Goal: Information Seeking & Learning: Learn about a topic

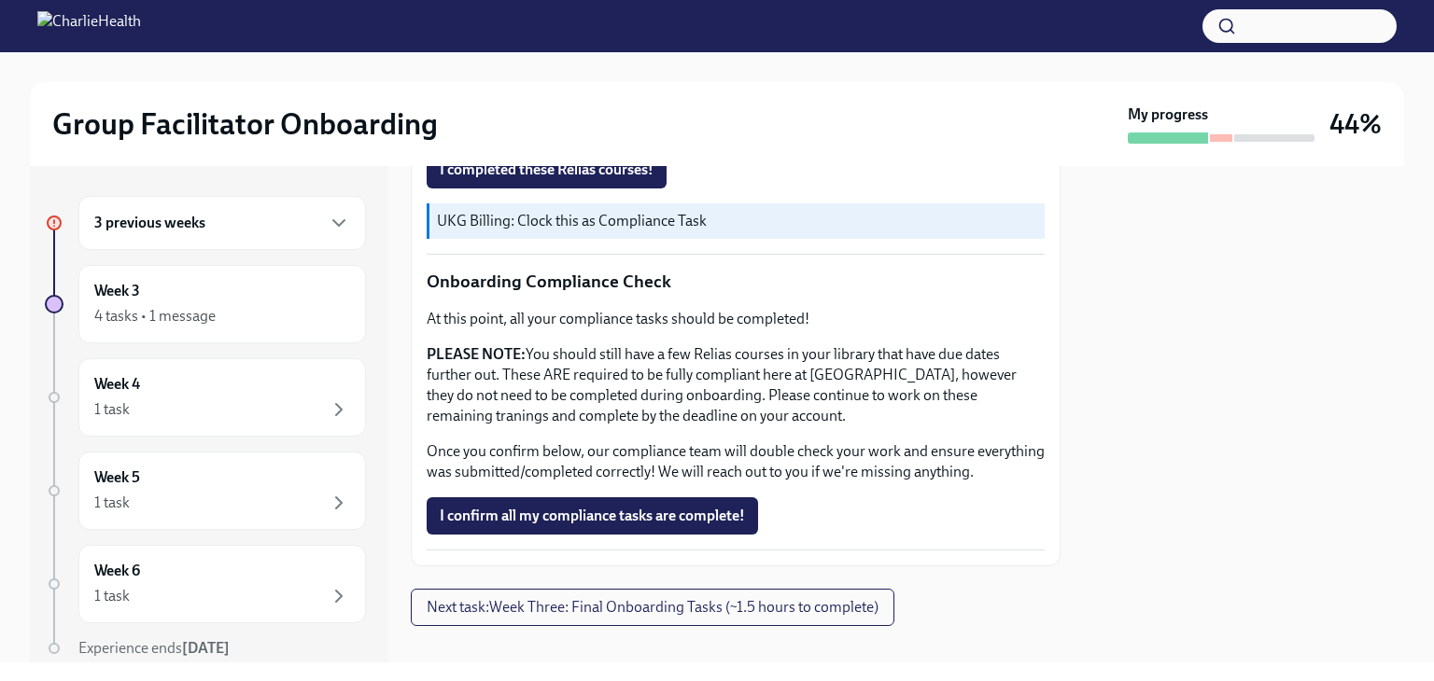
scroll to position [1100, 0]
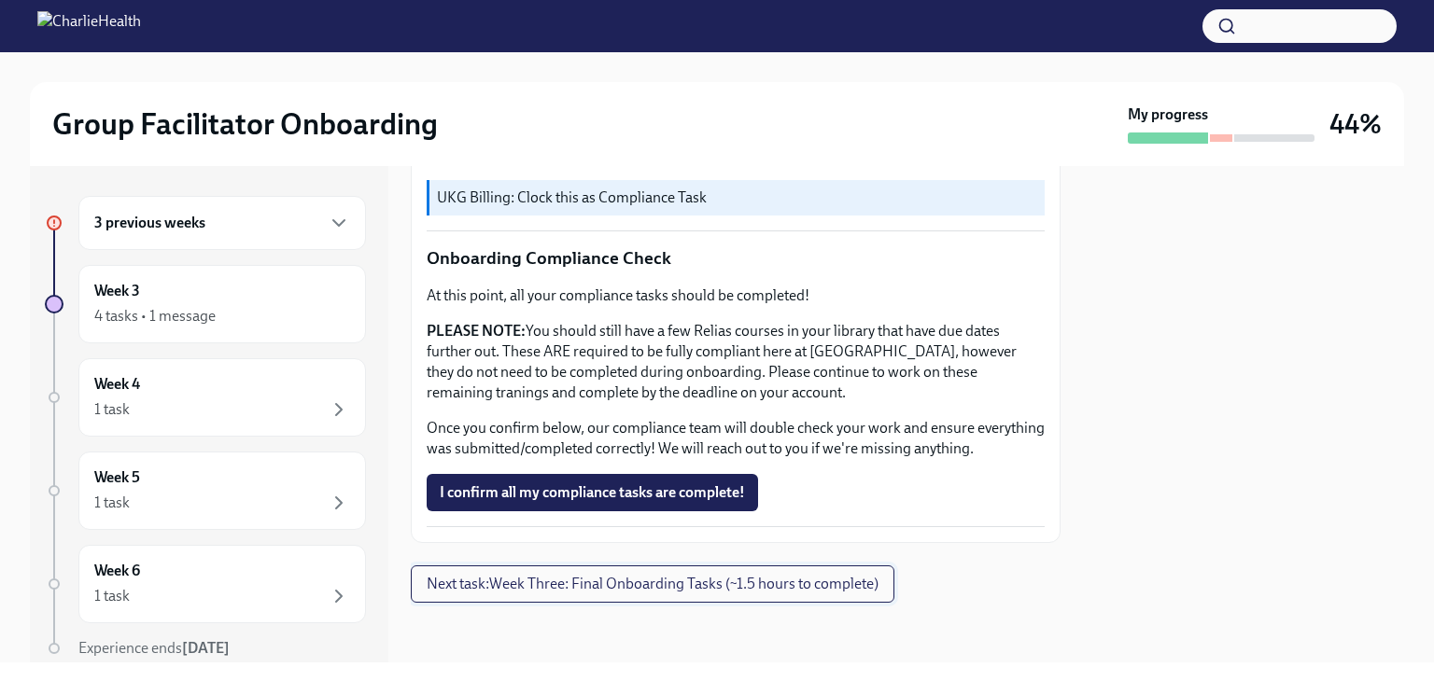
click at [648, 587] on span "Next task : Week Three: Final Onboarding Tasks (~1.5 hours to complete)" at bounding box center [653, 584] width 452 height 19
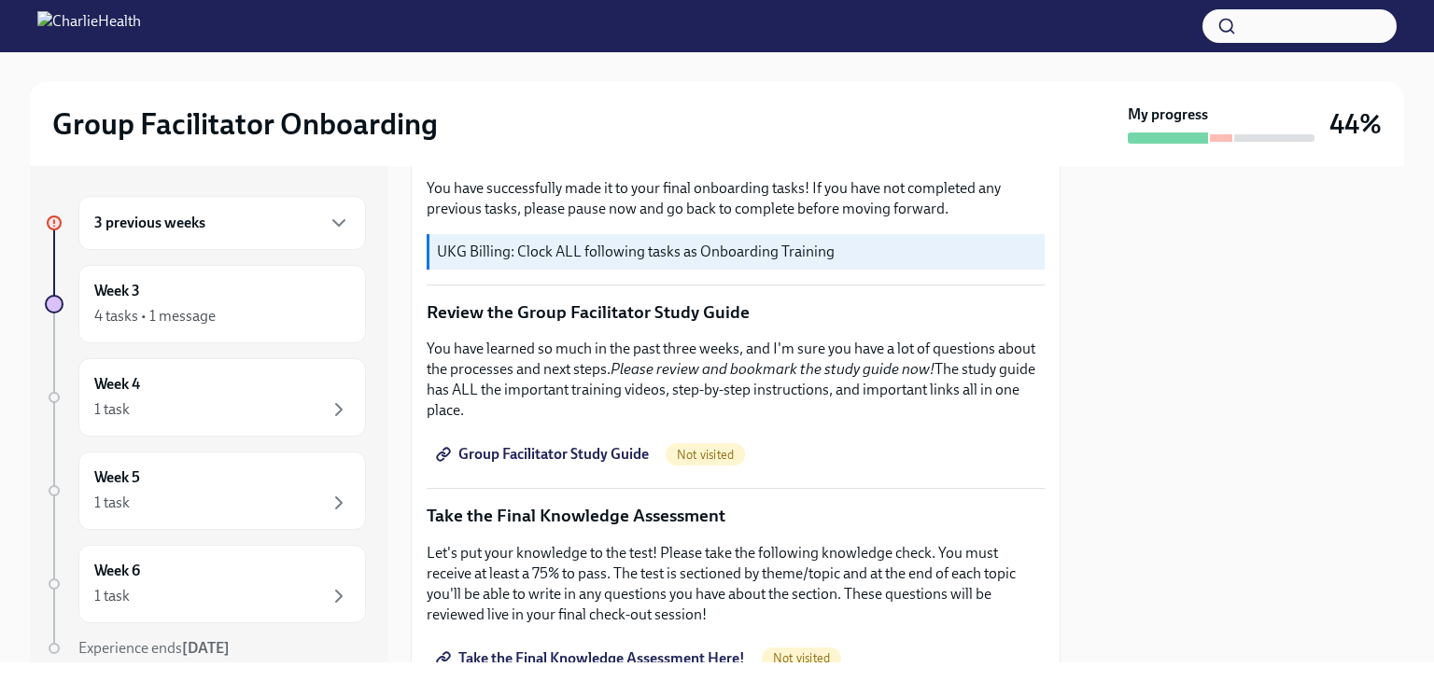
scroll to position [747, 0]
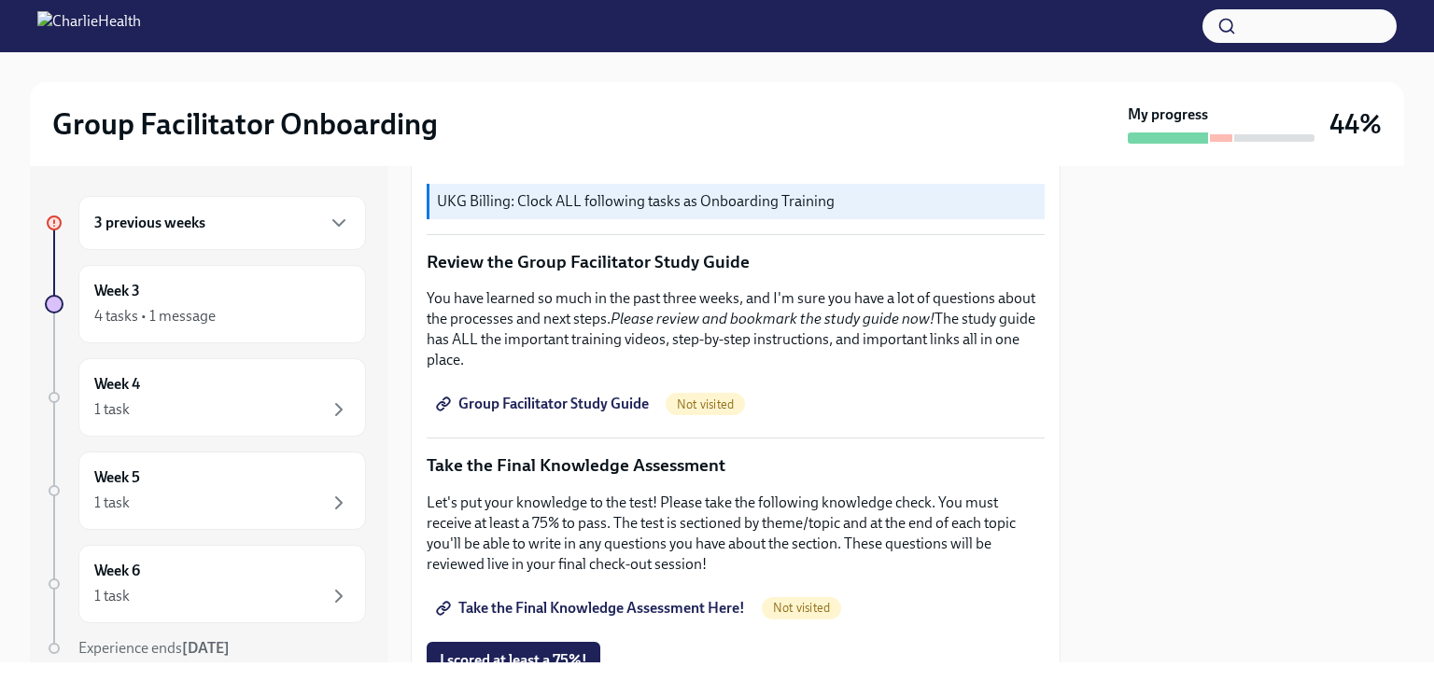
click at [582, 399] on span "Group Facilitator Study Guide" at bounding box center [544, 404] width 209 height 19
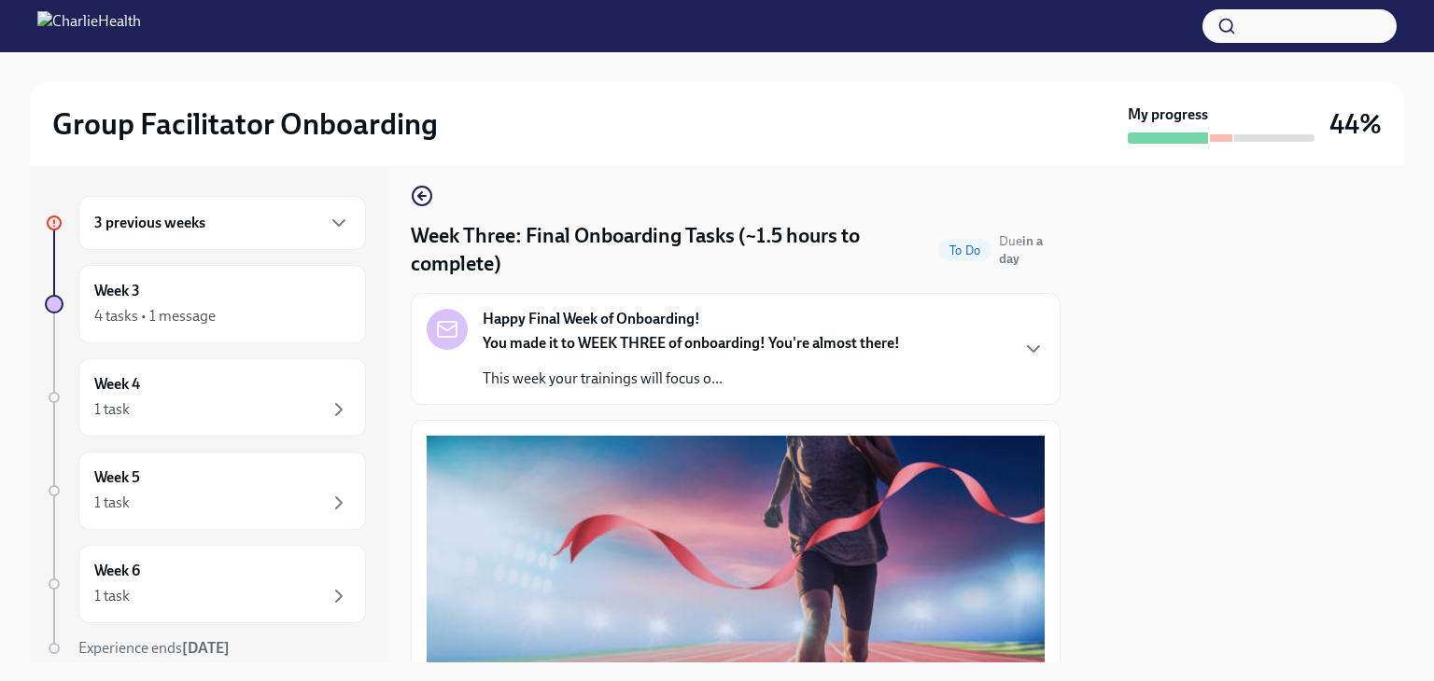
scroll to position [0, 0]
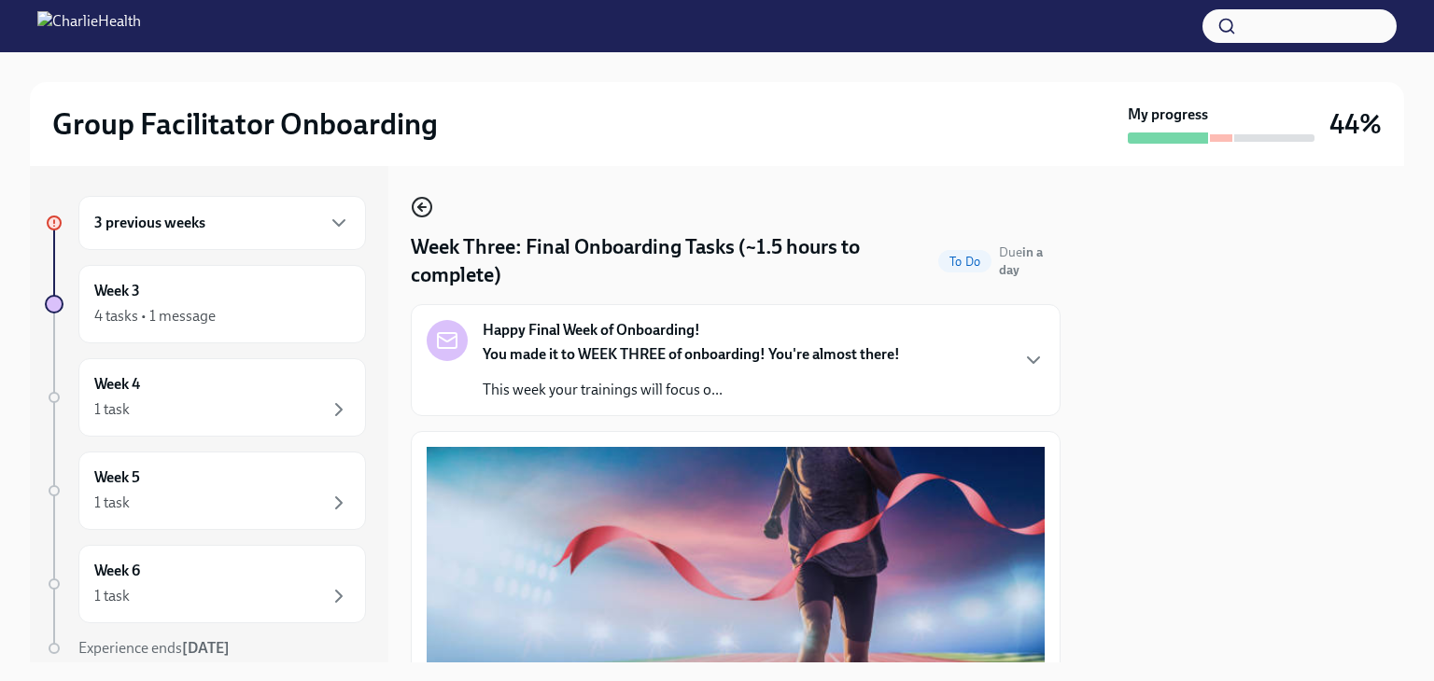
click at [418, 209] on icon "button" at bounding box center [422, 207] width 22 height 22
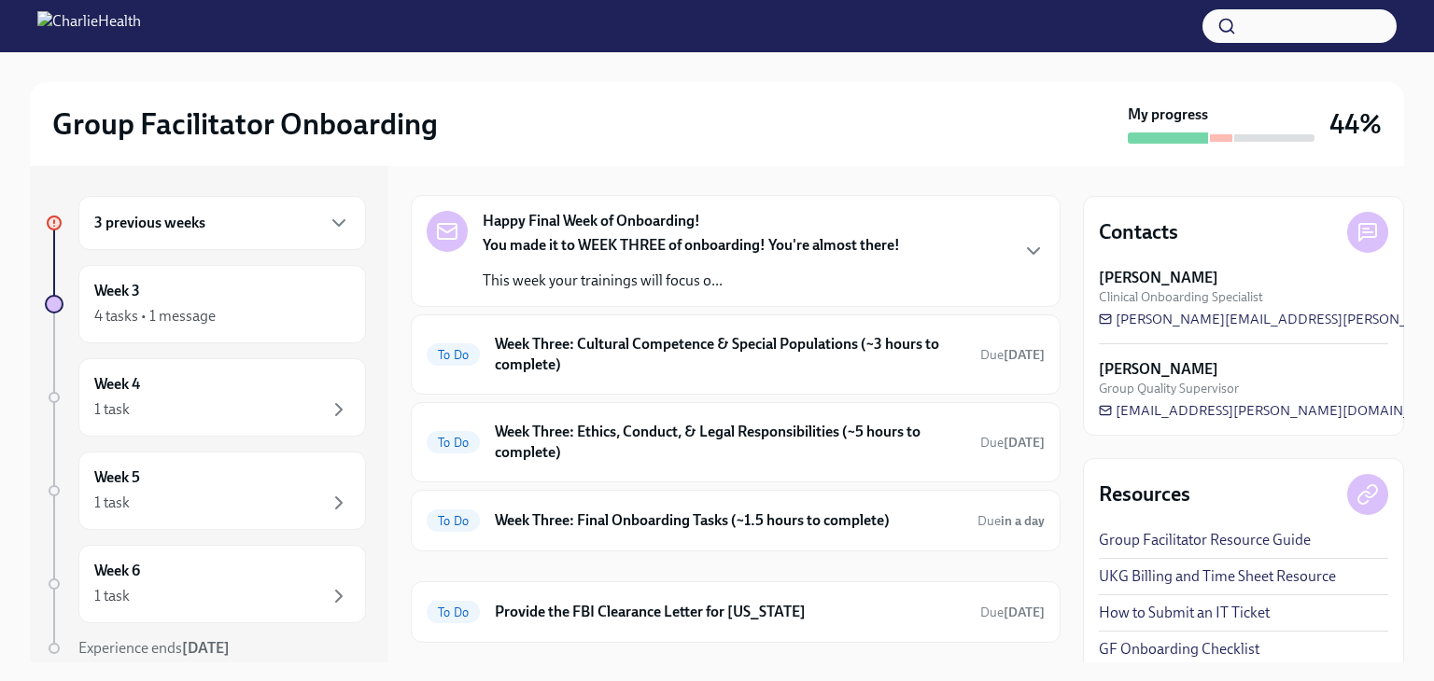
scroll to position [250, 0]
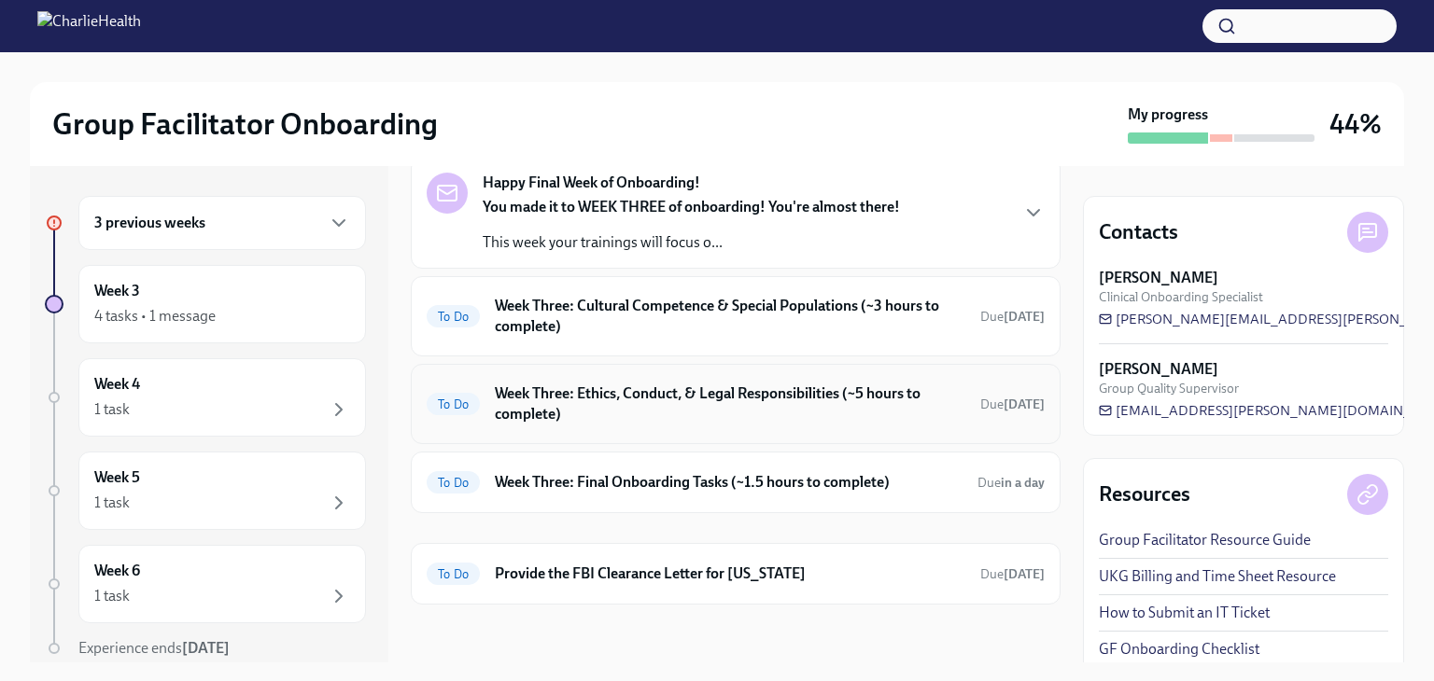
click at [553, 397] on h6 "Week Three: Ethics, Conduct, & Legal Responsibilities (~5 hours to complete)" at bounding box center [730, 404] width 470 height 41
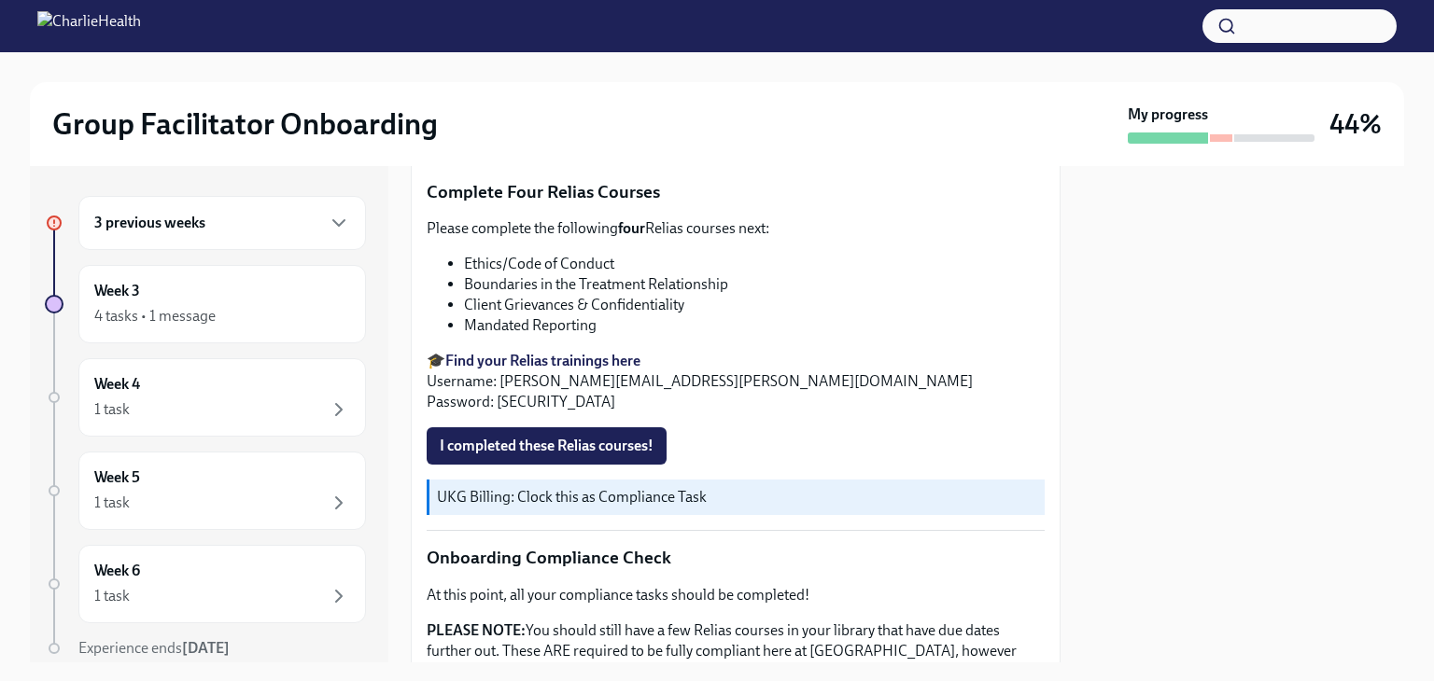
scroll to position [747, 0]
